Goal: Find specific page/section: Find specific page/section

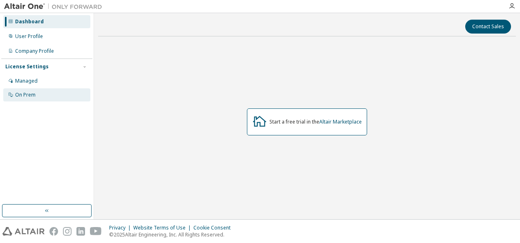
click at [40, 96] on div "On Prem" at bounding box center [46, 94] width 87 height 13
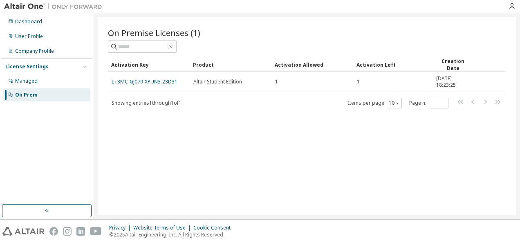
click at [23, 8] on img at bounding box center [55, 6] width 102 height 8
click at [40, 70] on div "License Settings" at bounding box center [26, 66] width 43 height 7
click at [31, 9] on img at bounding box center [55, 6] width 102 height 8
click at [458, 22] on div "On Premise Licenses (1) Clear Load Save Save As Field Operator Value Select fil…" at bounding box center [307, 116] width 418 height 198
click at [513, 7] on icon "button" at bounding box center [512, 6] width 7 height 7
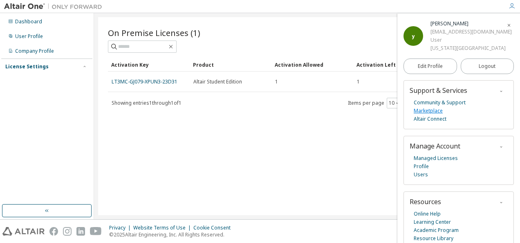
click at [437, 111] on link "Marketplace" at bounding box center [428, 111] width 29 height 8
